Goal: Task Accomplishment & Management: Manage account settings

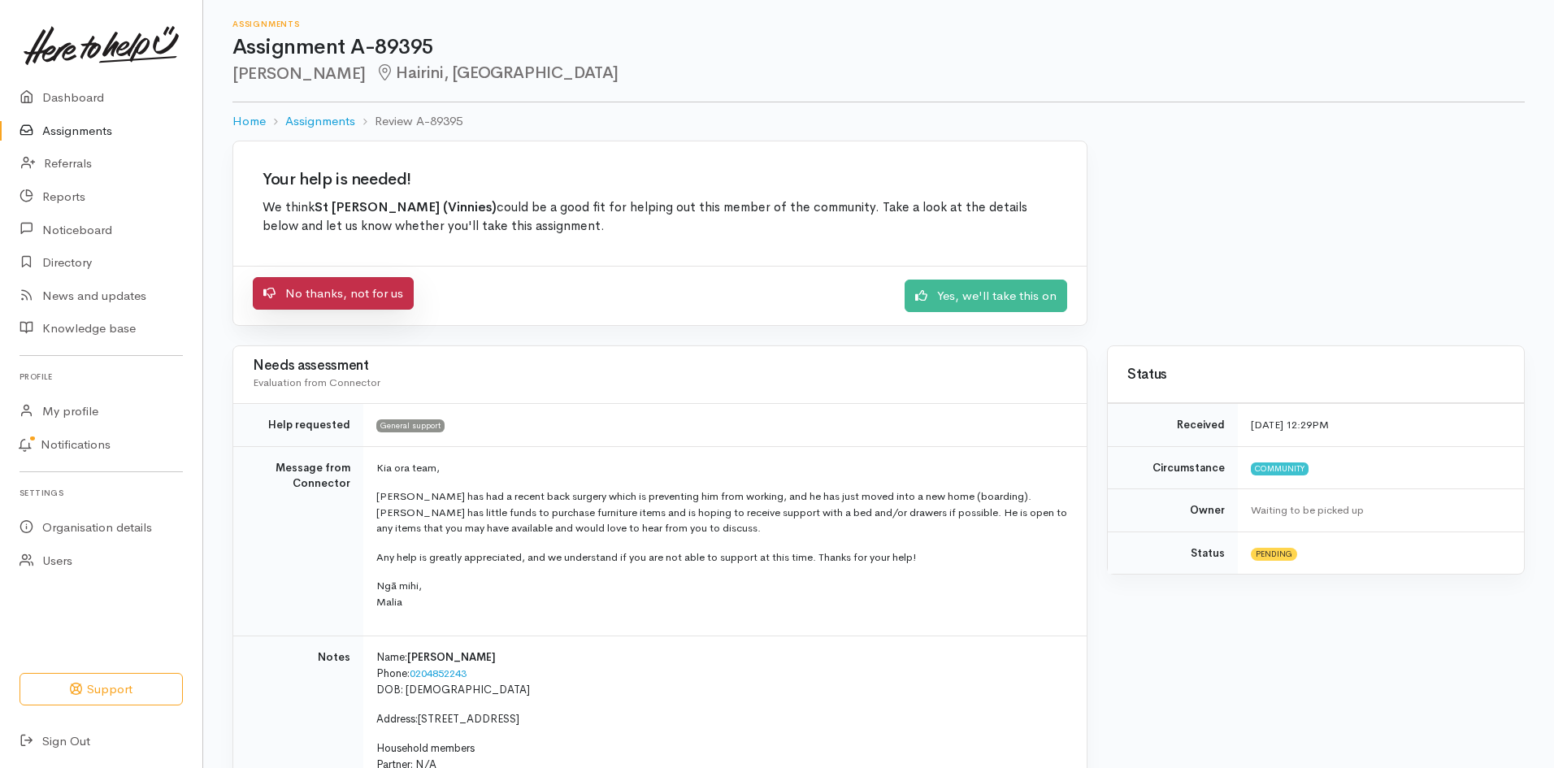
click at [357, 282] on link "No thanks, not for us" at bounding box center [333, 293] width 161 height 33
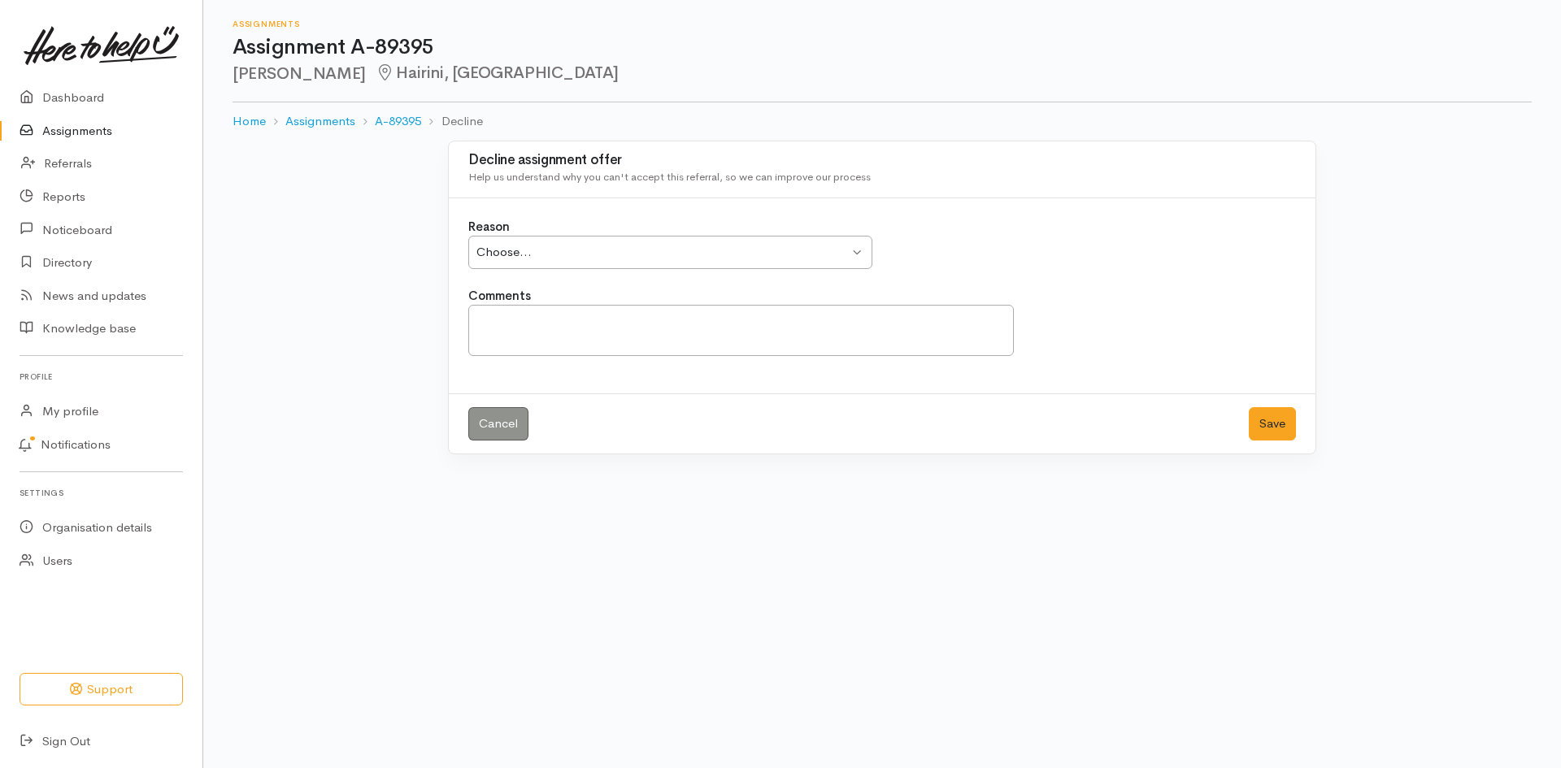
click at [709, 245] on div "Choose..." at bounding box center [662, 252] width 372 height 19
click at [524, 307] on textarea "Comments" at bounding box center [741, 330] width 546 height 51
drag, startPoint x: 749, startPoint y: 319, endPoint x: 712, endPoint y: 324, distance: 37.0
click at [712, 324] on textarea "Hi Ladies, Jemarhl had his back surgery in Febu" at bounding box center [741, 330] width 546 height 51
click at [737, 321] on textarea "Hi Ladies, Jemarhl had his back surgery 25-05-2023 and" at bounding box center [741, 330] width 546 height 51
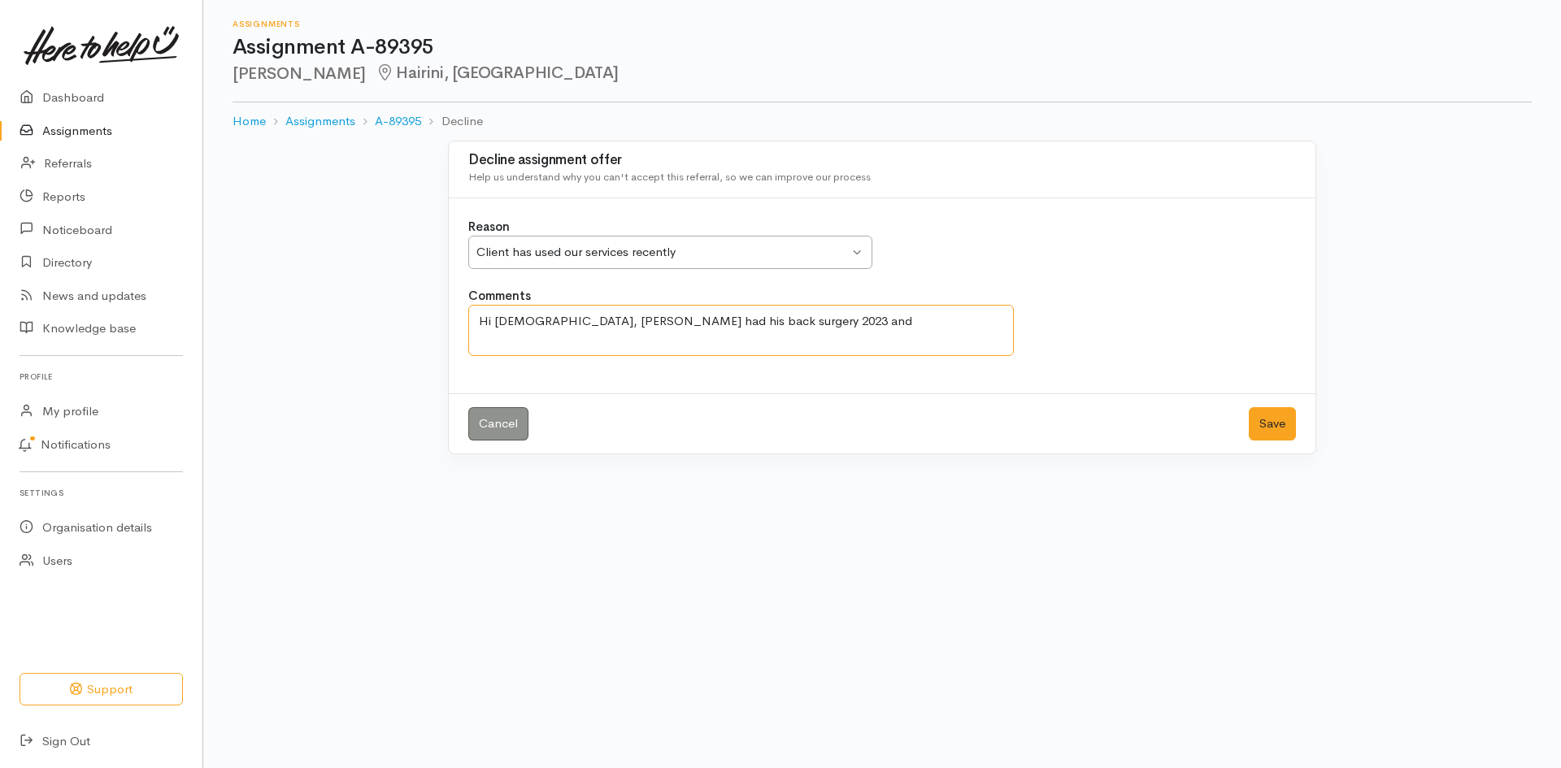
click at [759, 320] on textarea "Hi Ladies, Jemarhl had his back surgery 2023 and" at bounding box center [741, 330] width 546 height 51
click at [728, 316] on textarea "Hi Ladies, Jemarhl had his back surgery 2023 and was released on 25-05-2024 at …" at bounding box center [741, 330] width 546 height 51
click at [879, 320] on textarea "Hi Ladies, Jemarhl had his back surgery 2023 and he also had sepsis and was rel…" at bounding box center [741, 330] width 546 height 51
click at [757, 334] on textarea "Hi Ladies, Jemarhl had his back surgery 2023 and he also had sepsis, he was rel…" at bounding box center [741, 330] width 546 height 51
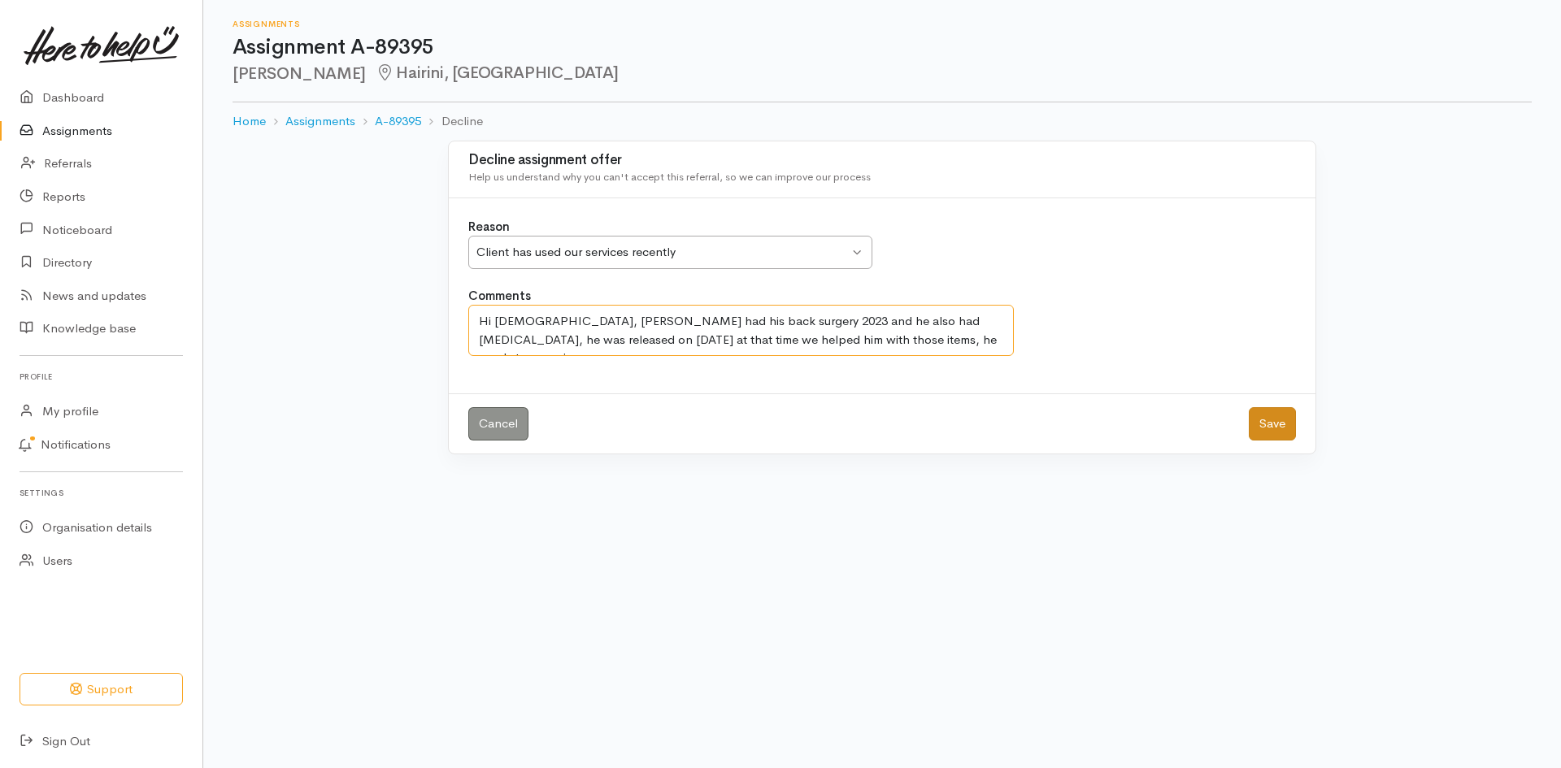
type textarea "Hi Ladies, Jemarhl had his back surgery 2023 and he also had sepsis, he was rel…"
click at [1283, 421] on button "Save" at bounding box center [1272, 423] width 47 height 33
